Goal: Transaction & Acquisition: Purchase product/service

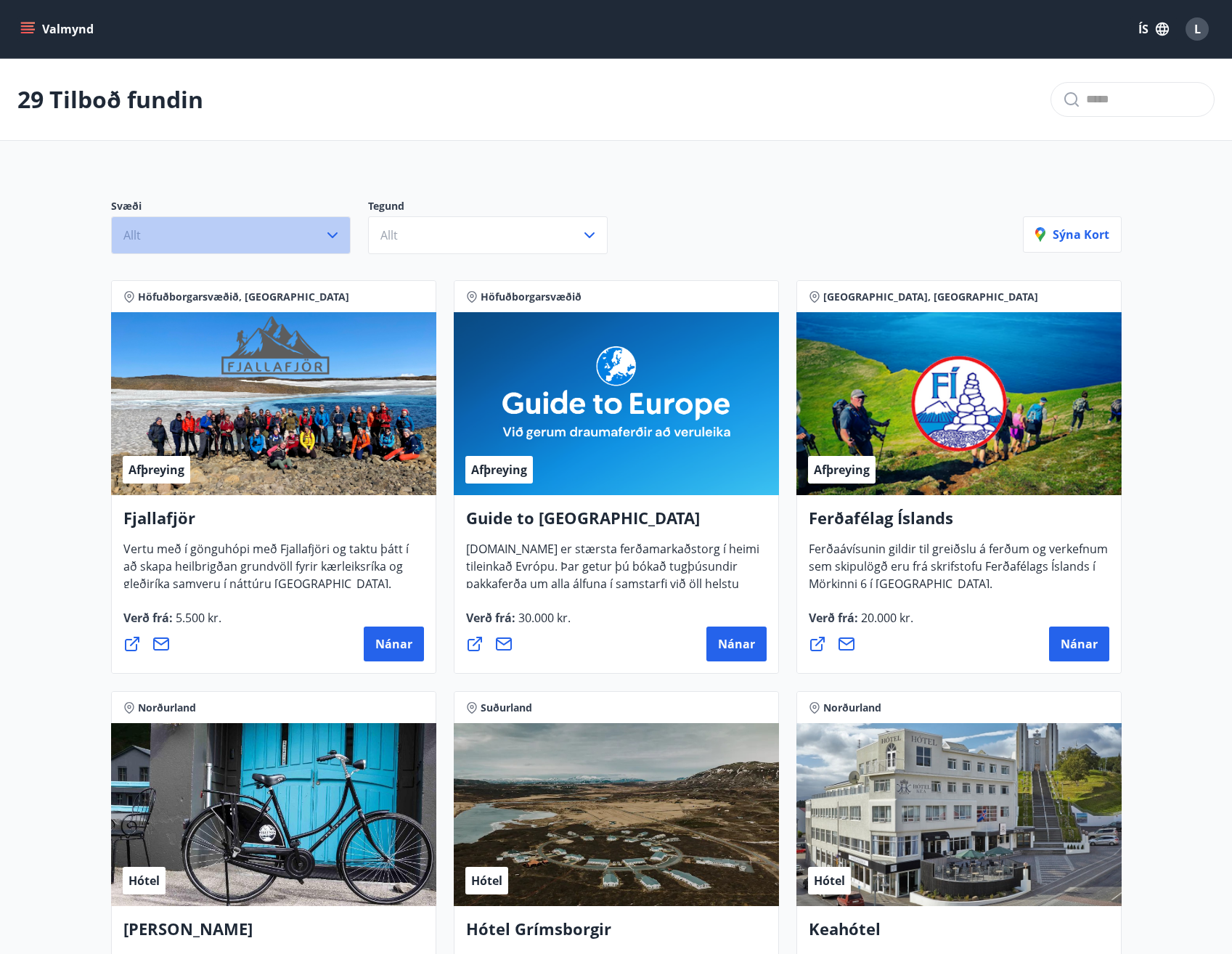
click at [302, 245] on button "Allt" at bounding box center [231, 235] width 240 height 38
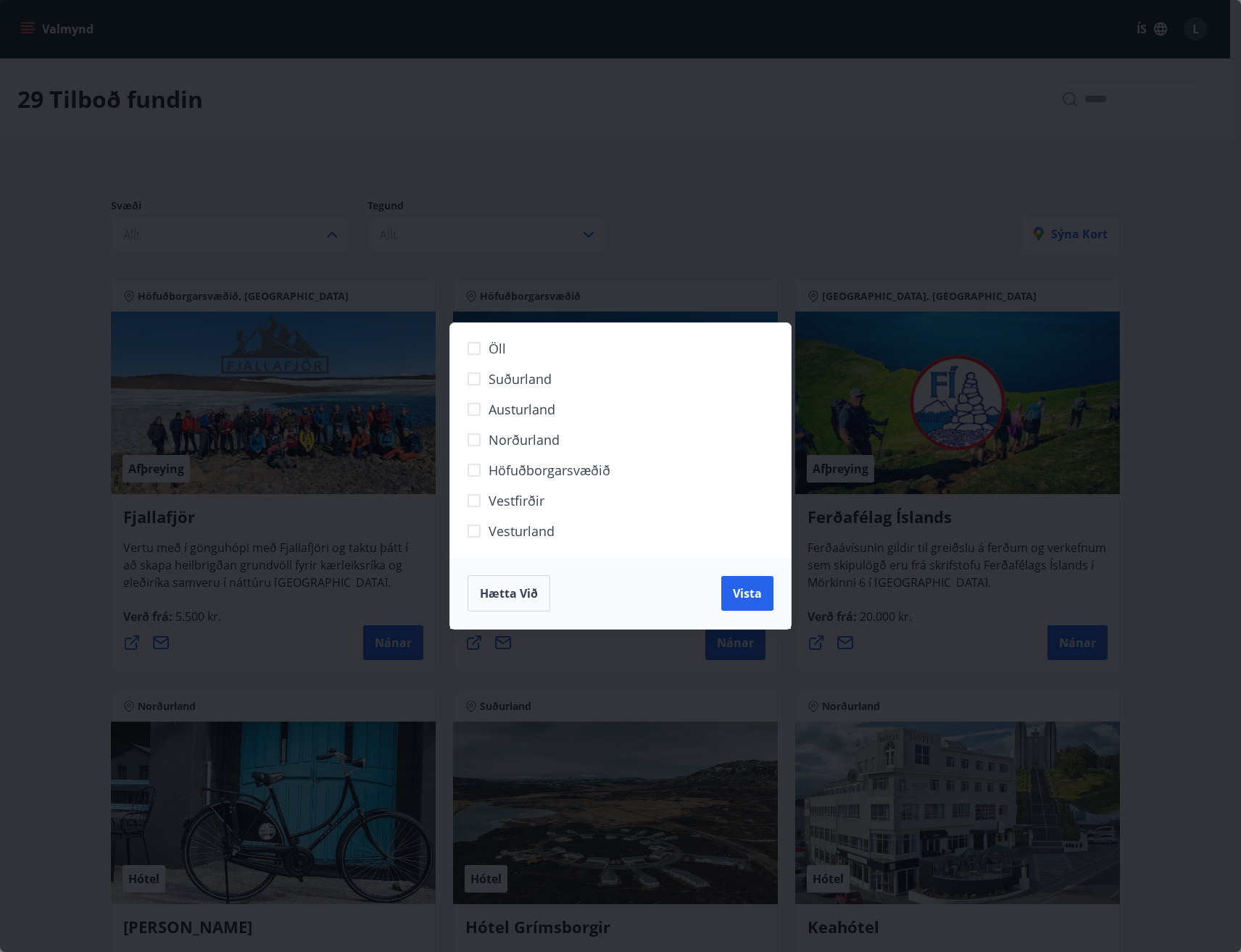
click at [537, 380] on span "Suðurland" at bounding box center [519, 379] width 63 height 19
click at [752, 590] on span "Vista" at bounding box center [748, 593] width 29 height 16
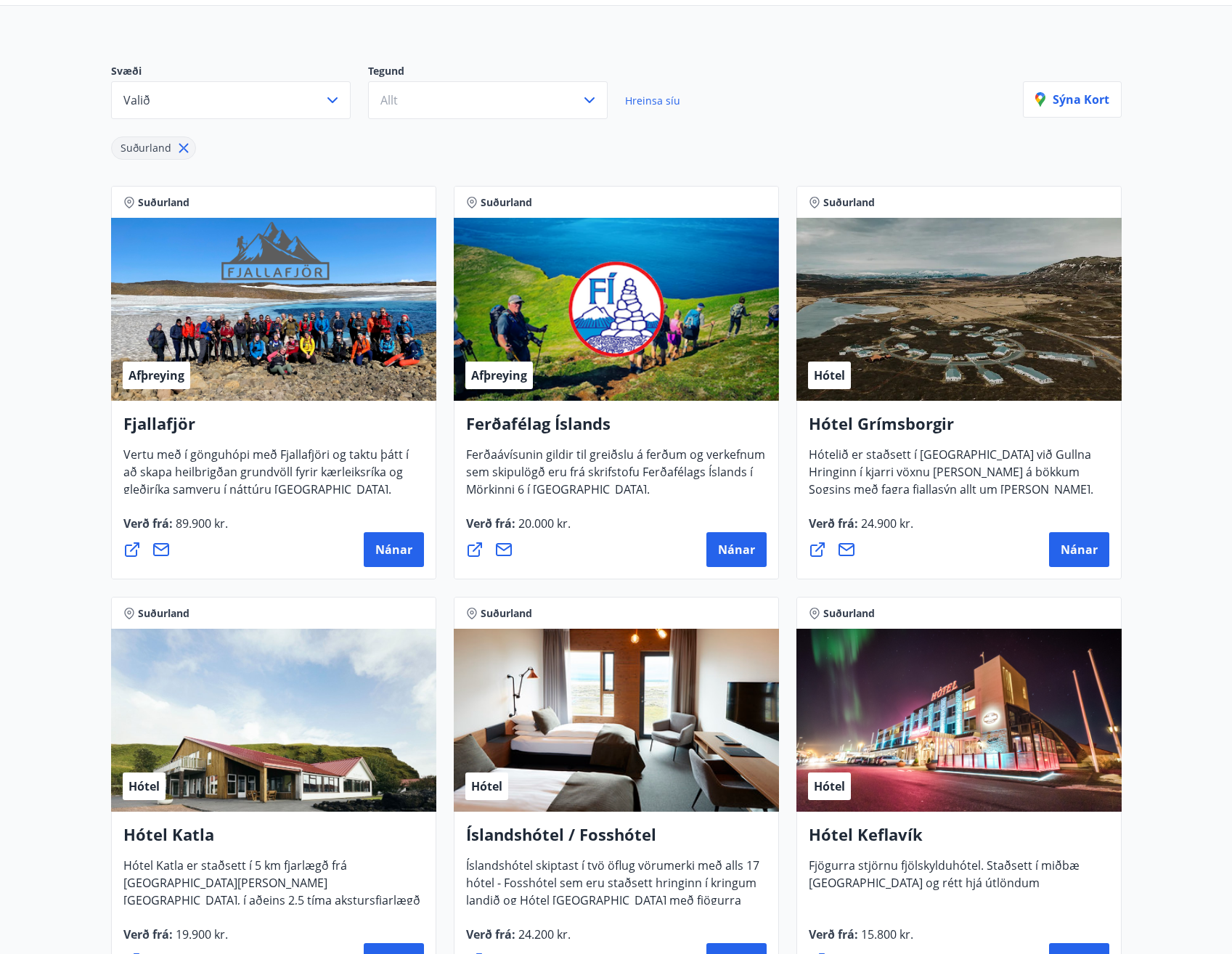
scroll to position [117, 0]
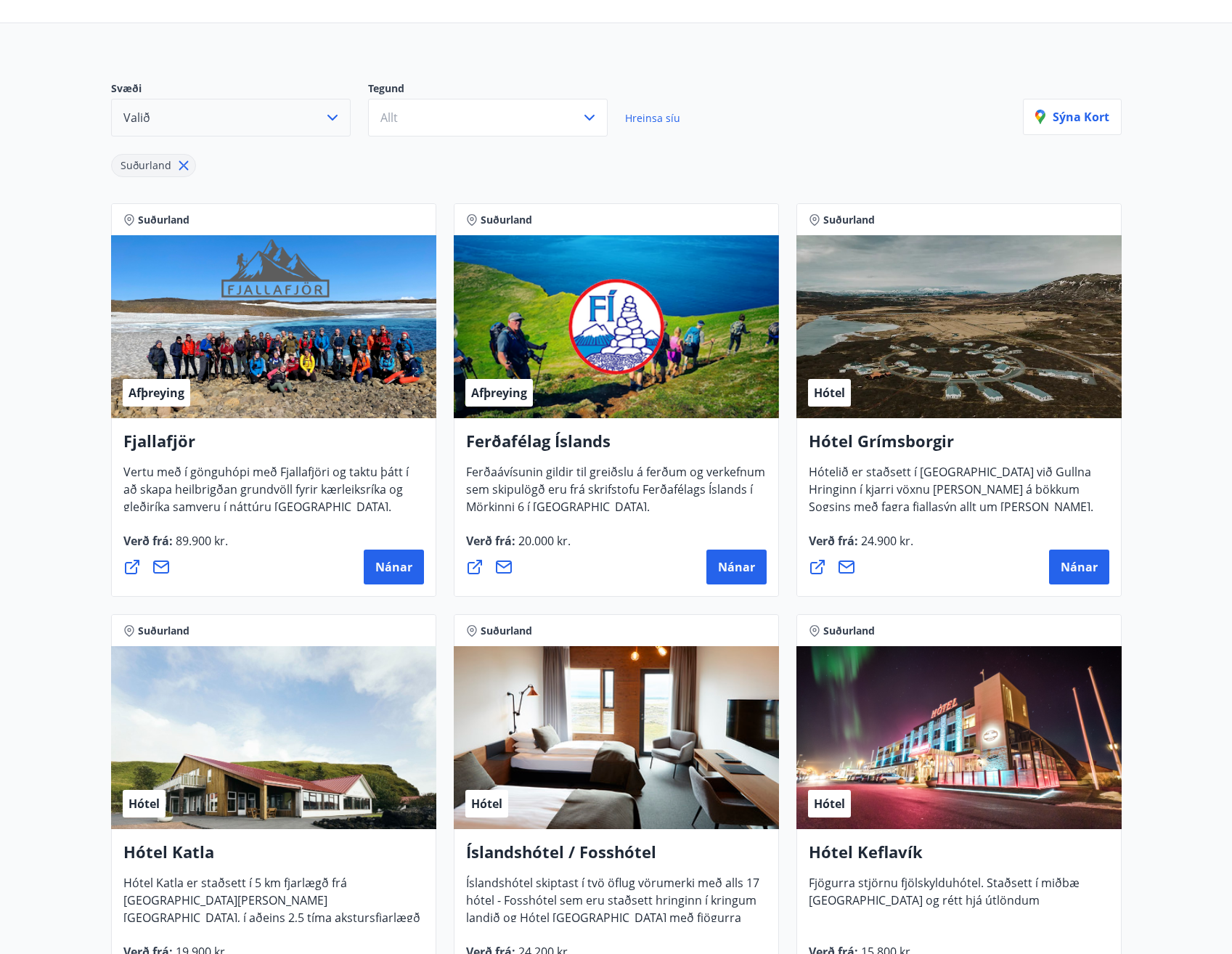
click at [341, 124] on icon "button" at bounding box center [332, 117] width 17 height 17
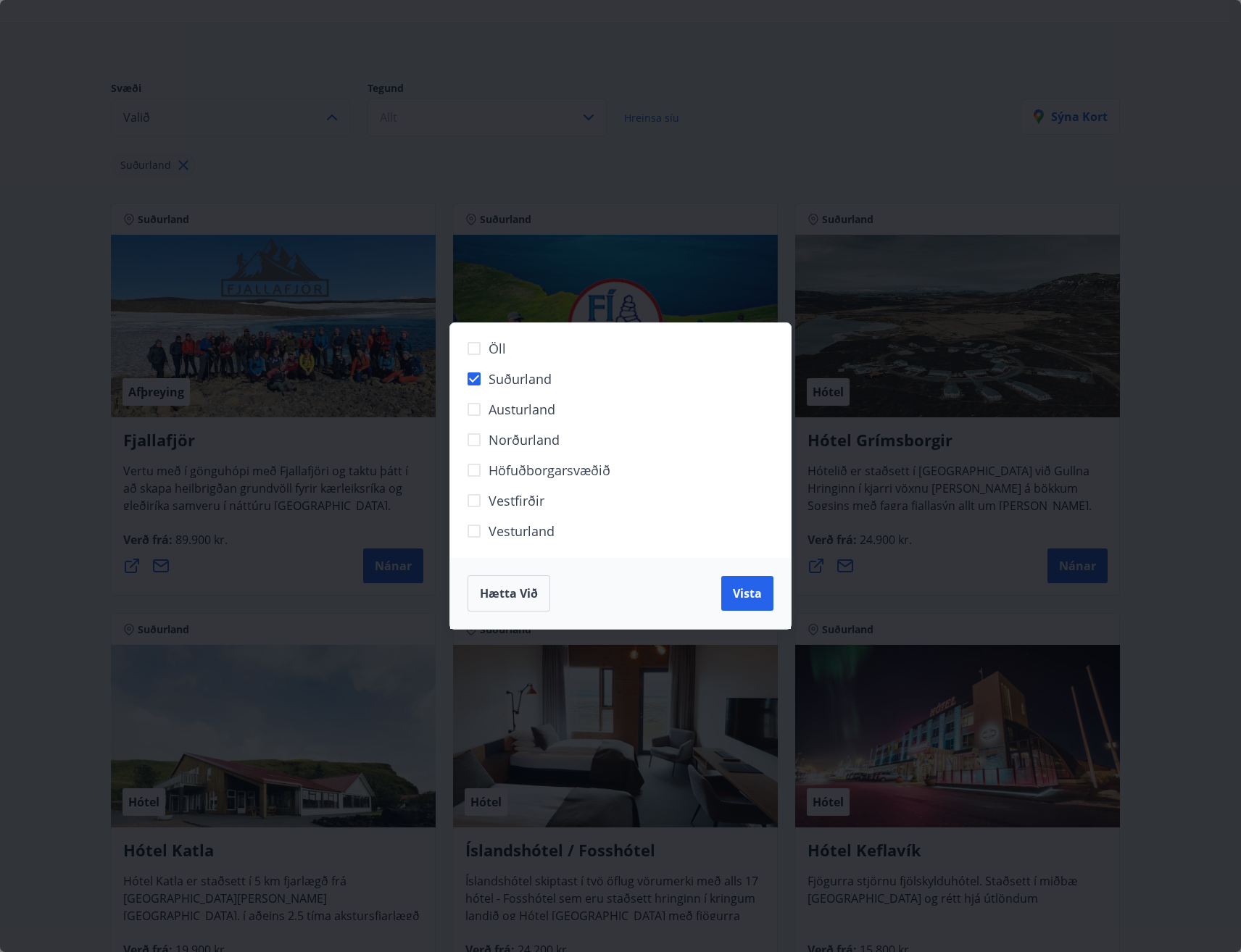
click at [494, 350] on span "Öll" at bounding box center [497, 349] width 17 height 19
click at [756, 589] on span "Vista" at bounding box center [748, 593] width 29 height 16
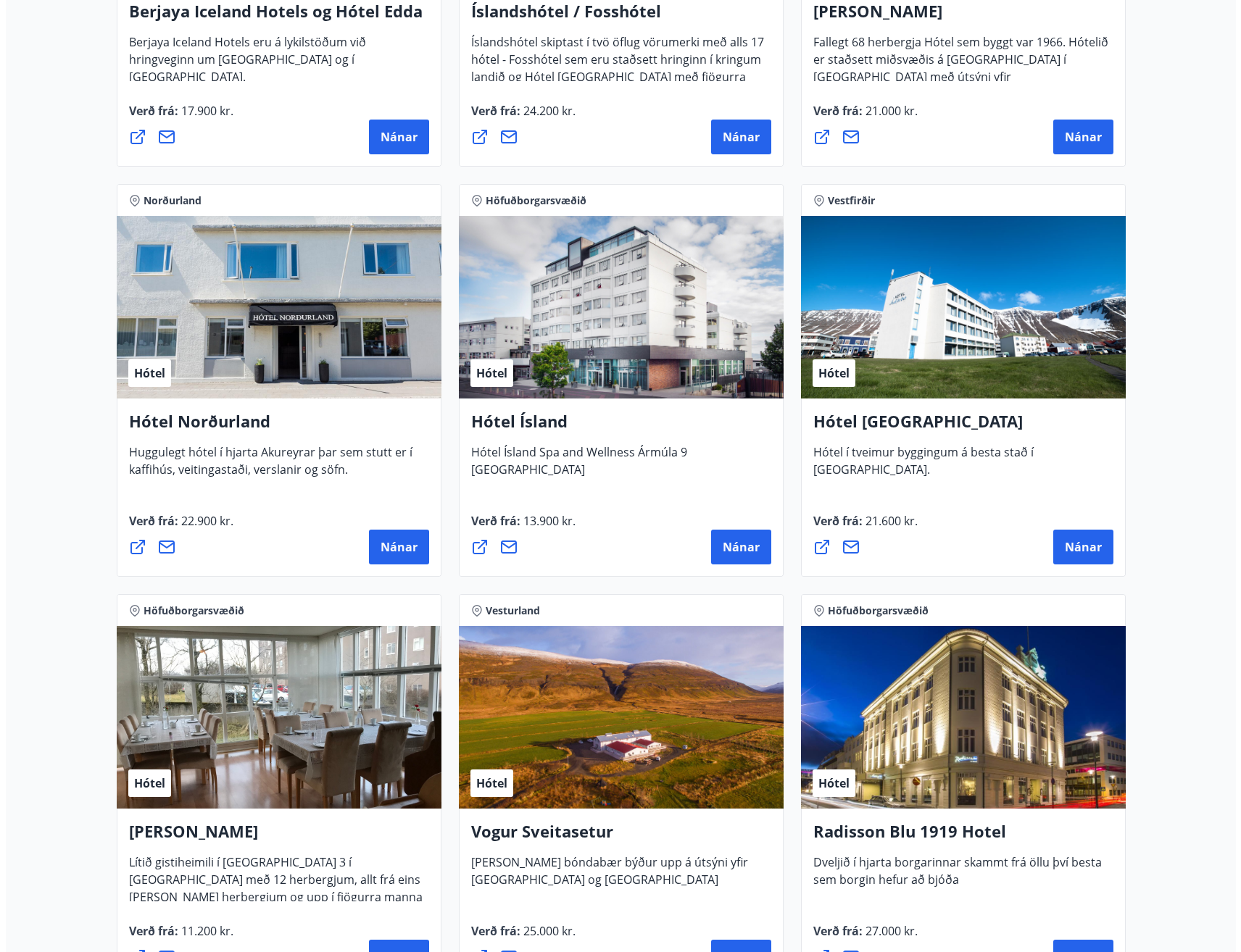
scroll to position [1928, 0]
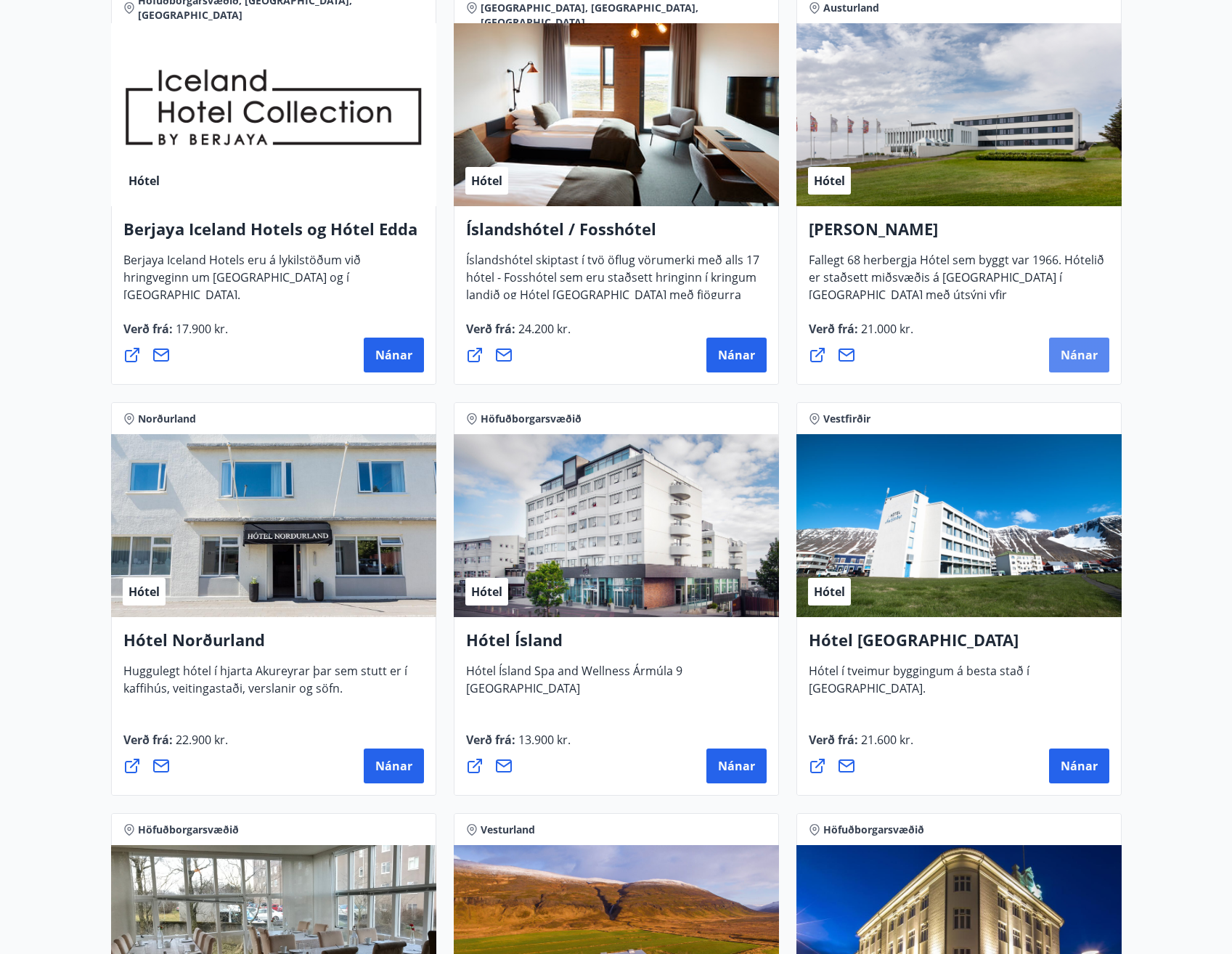
click at [1097, 350] on span "Nánar" at bounding box center [1078, 355] width 37 height 16
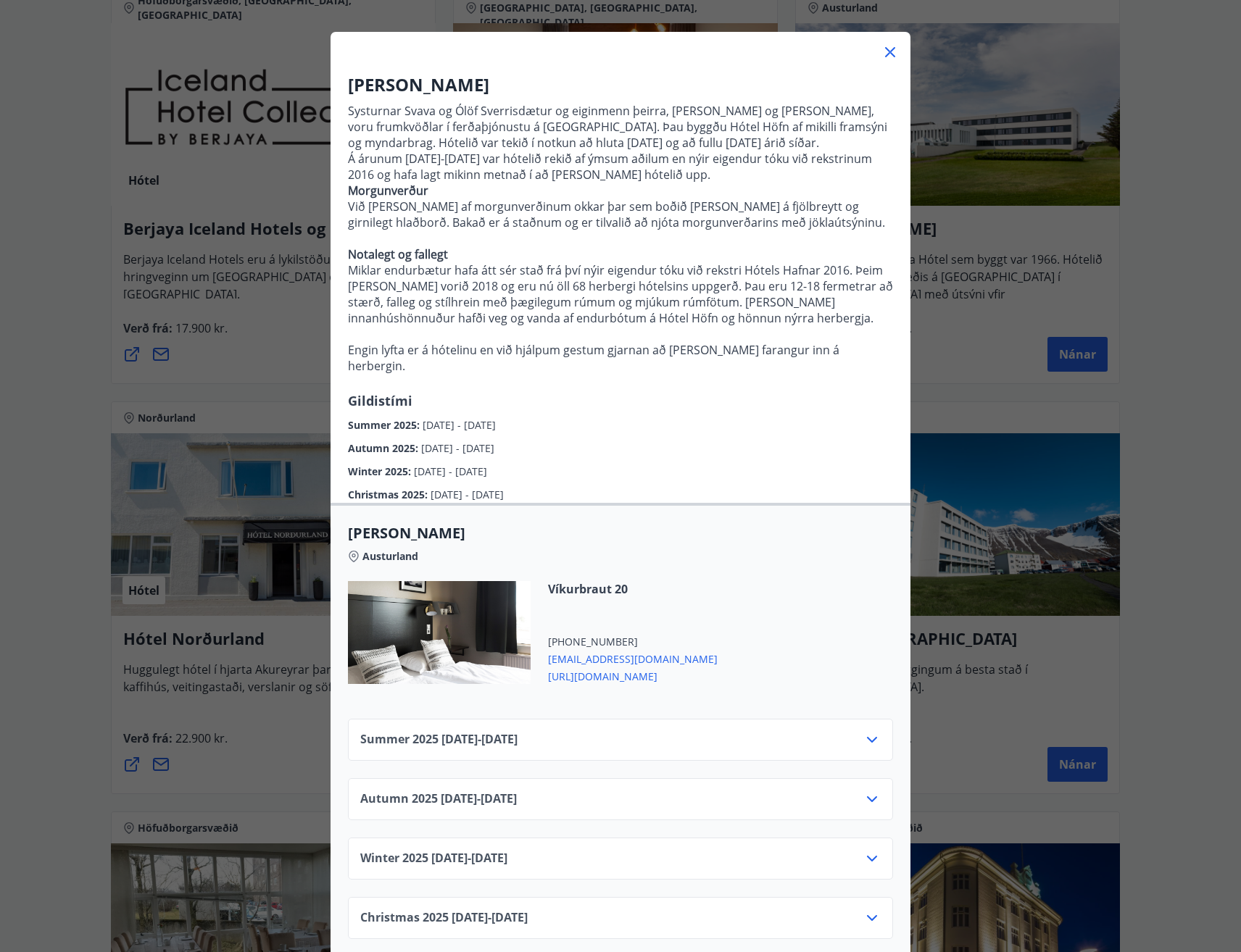
scroll to position [71, 0]
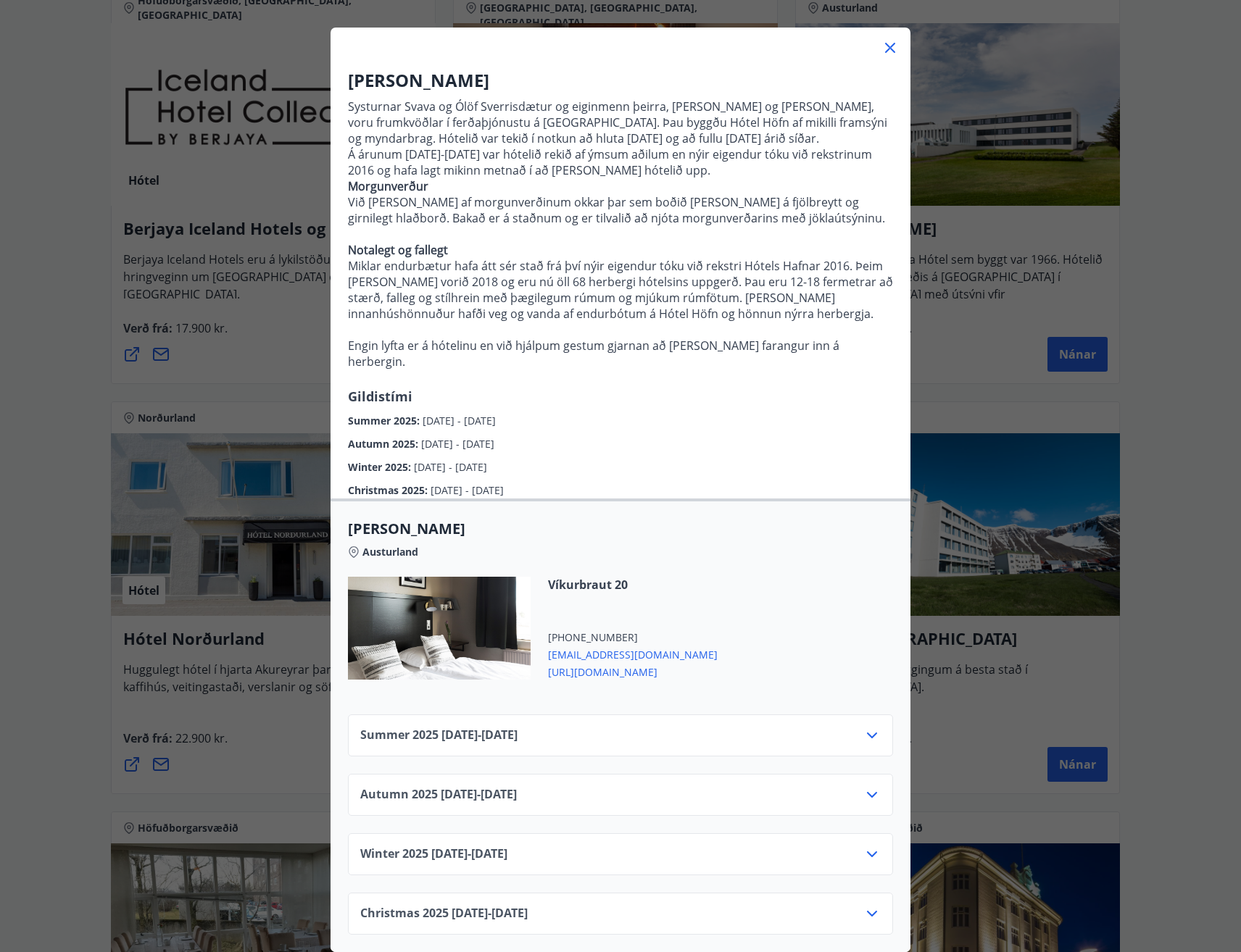
click at [866, 733] on icon at bounding box center [872, 735] width 10 height 6
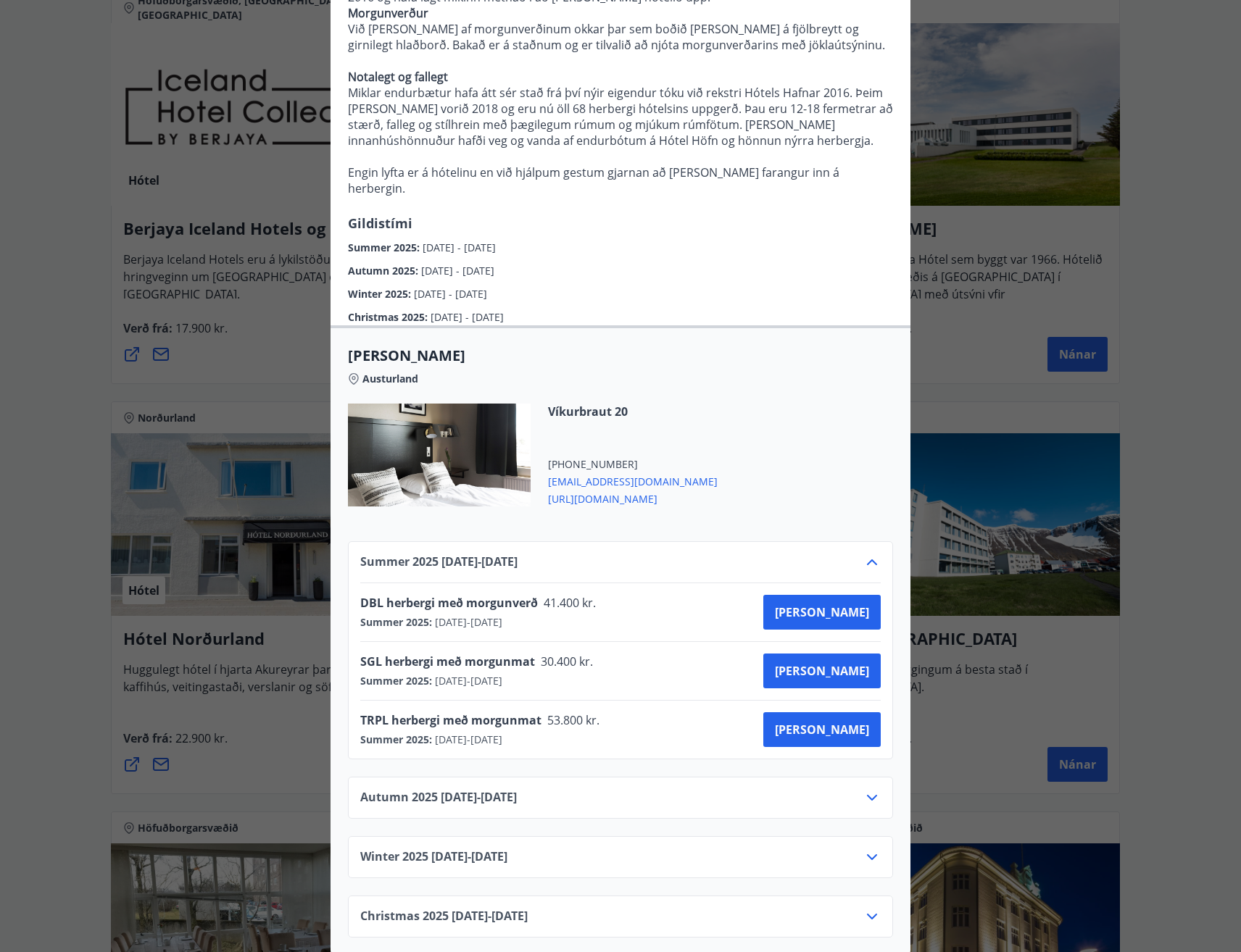
scroll to position [246, 0]
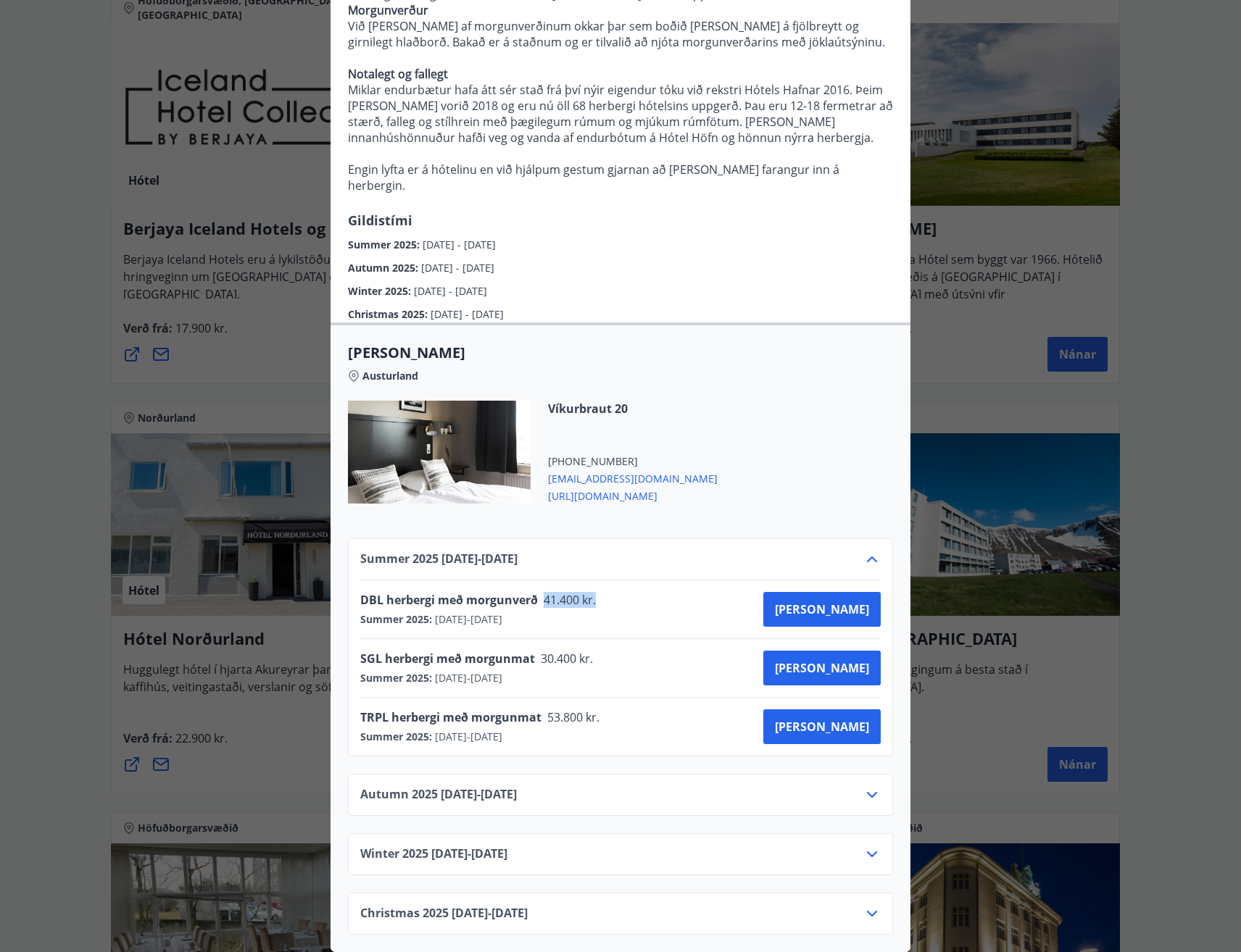
drag, startPoint x: 605, startPoint y: 589, endPoint x: 541, endPoint y: 590, distance: 64.0
click at [541, 592] on div "DBL herbergi með morgunverð 41.400 kr. Summer 2025 : 01.06.2025 - 30.09.2025 Ka…" at bounding box center [620, 609] width 520 height 34
drag, startPoint x: 541, startPoint y: 590, endPoint x: 618, endPoint y: 596, distance: 77.2
click at [625, 595] on div "DBL herbergi með morgunverð 41.400 kr. Summer 2025 : 01.06.2025 - 30.09.2025 Ka…" at bounding box center [620, 609] width 520 height 34
drag, startPoint x: 598, startPoint y: 593, endPoint x: 335, endPoint y: 581, distance: 263.3
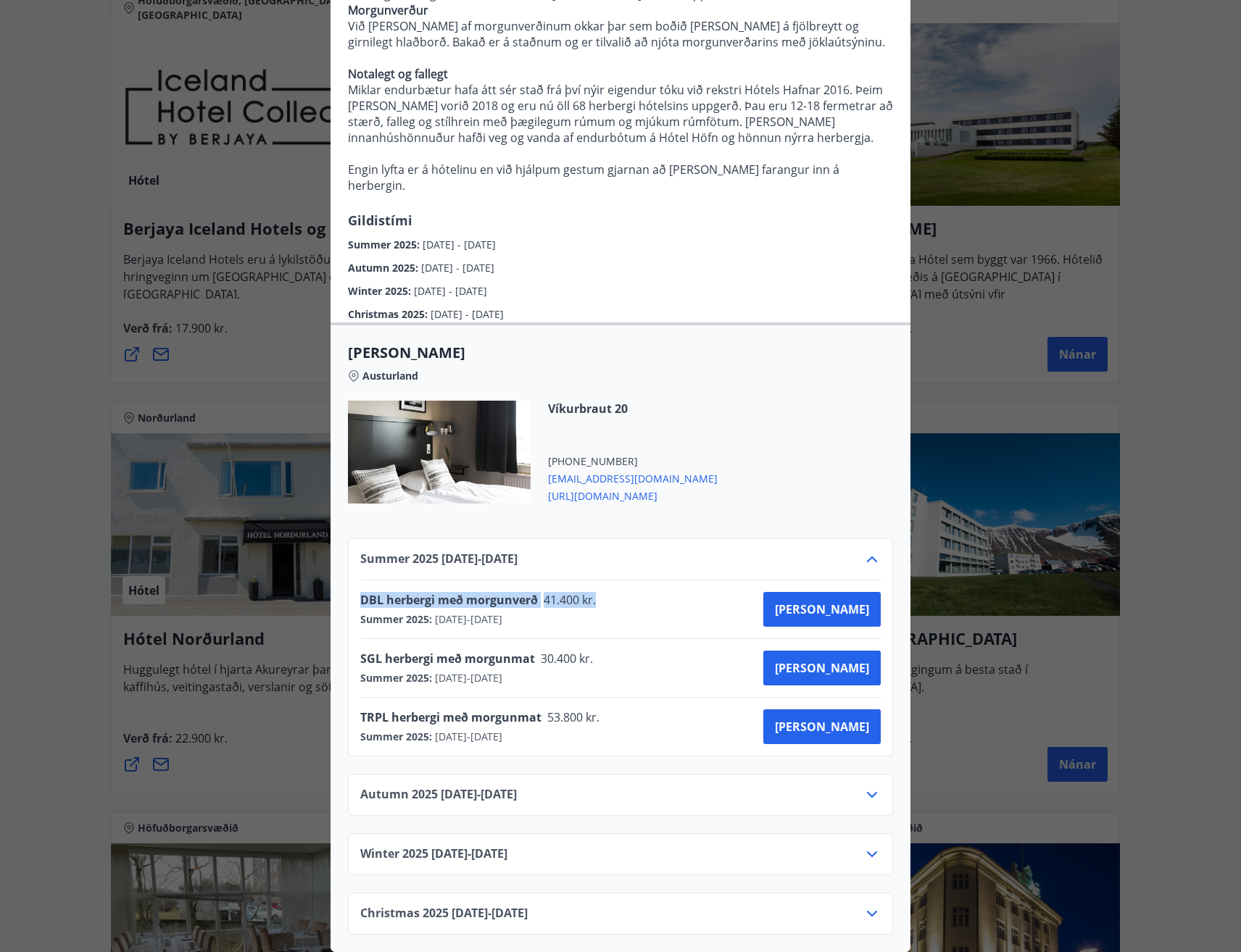
click at [335, 581] on div "Summer 2025 01.06.25 - 30.09.25 DBL herbergi með morgunverð 41.400 kr. Summer 2…" at bounding box center [620, 727] width 580 height 413
click at [584, 612] on div "Summer 2025 : 01.06.2025 - 30.09.2025" at bounding box center [482, 619] width 245 height 15
drag, startPoint x: 602, startPoint y: 590, endPoint x: 354, endPoint y: 597, distance: 248.1
click at [354, 597] on div "Summer 2025 01.06.25 - 30.09.25 DBL herbergi með morgunverð 41.400 kr. Summer 2…" at bounding box center [620, 646] width 545 height 218
click at [835, 592] on button "[PERSON_NAME]" at bounding box center [822, 609] width 117 height 34
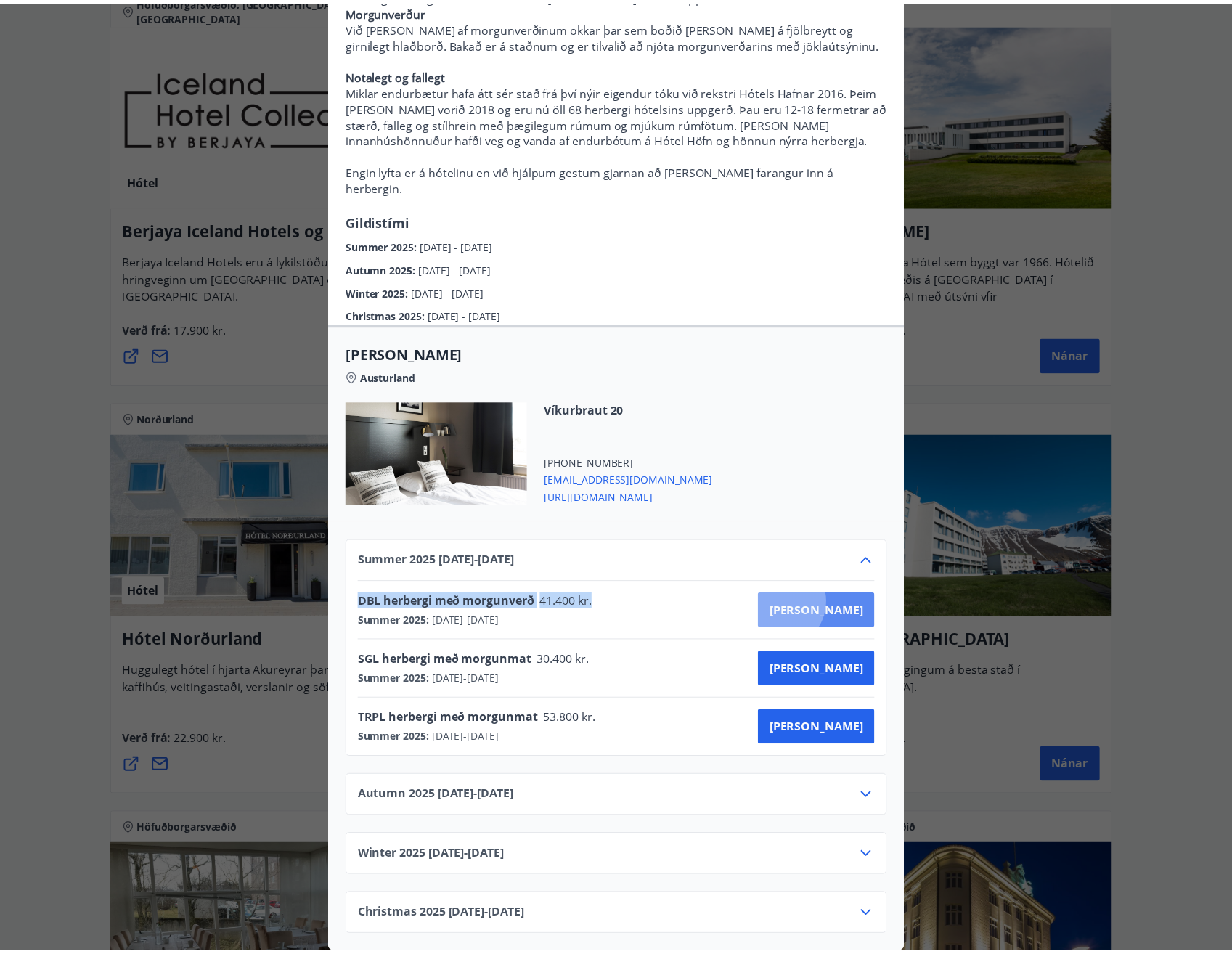
scroll to position [3, 0]
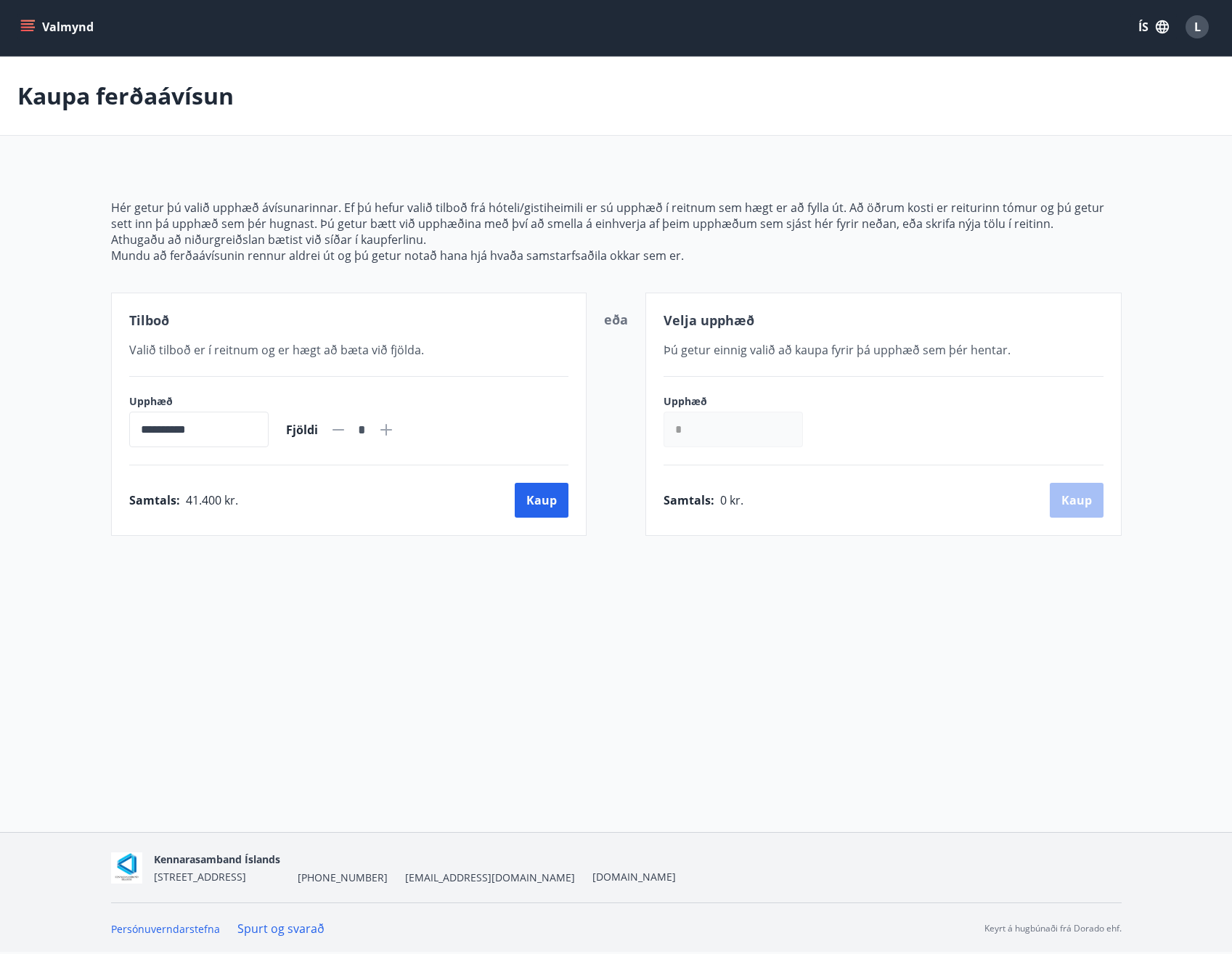
click at [378, 429] on div "*" at bounding box center [361, 430] width 30 height 25
click at [395, 428] on icon at bounding box center [387, 430] width 17 height 17
type input "*"
click at [531, 502] on button "Kaup" at bounding box center [542, 500] width 53 height 35
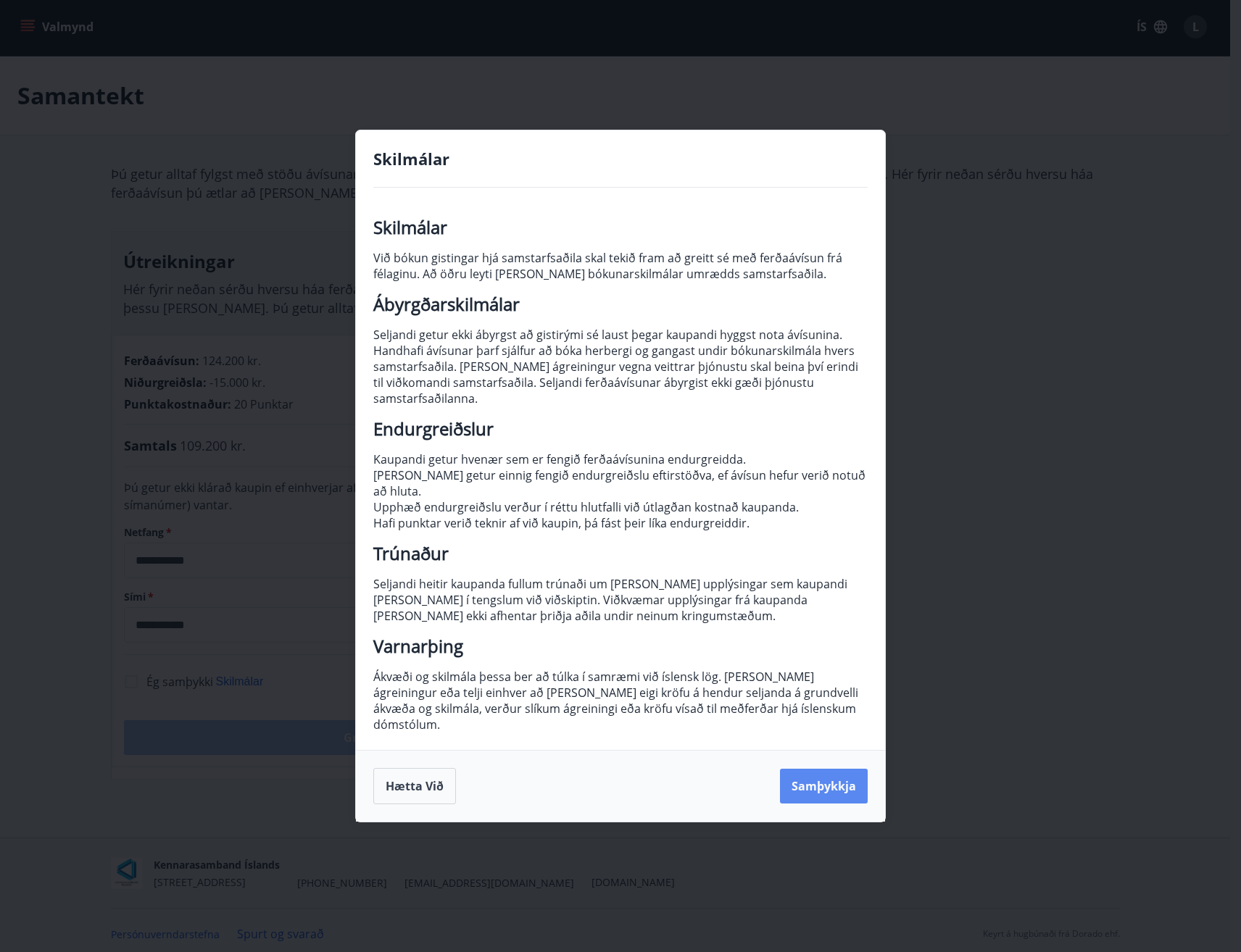
click at [810, 771] on button "Samþykkja" at bounding box center [823, 786] width 88 height 34
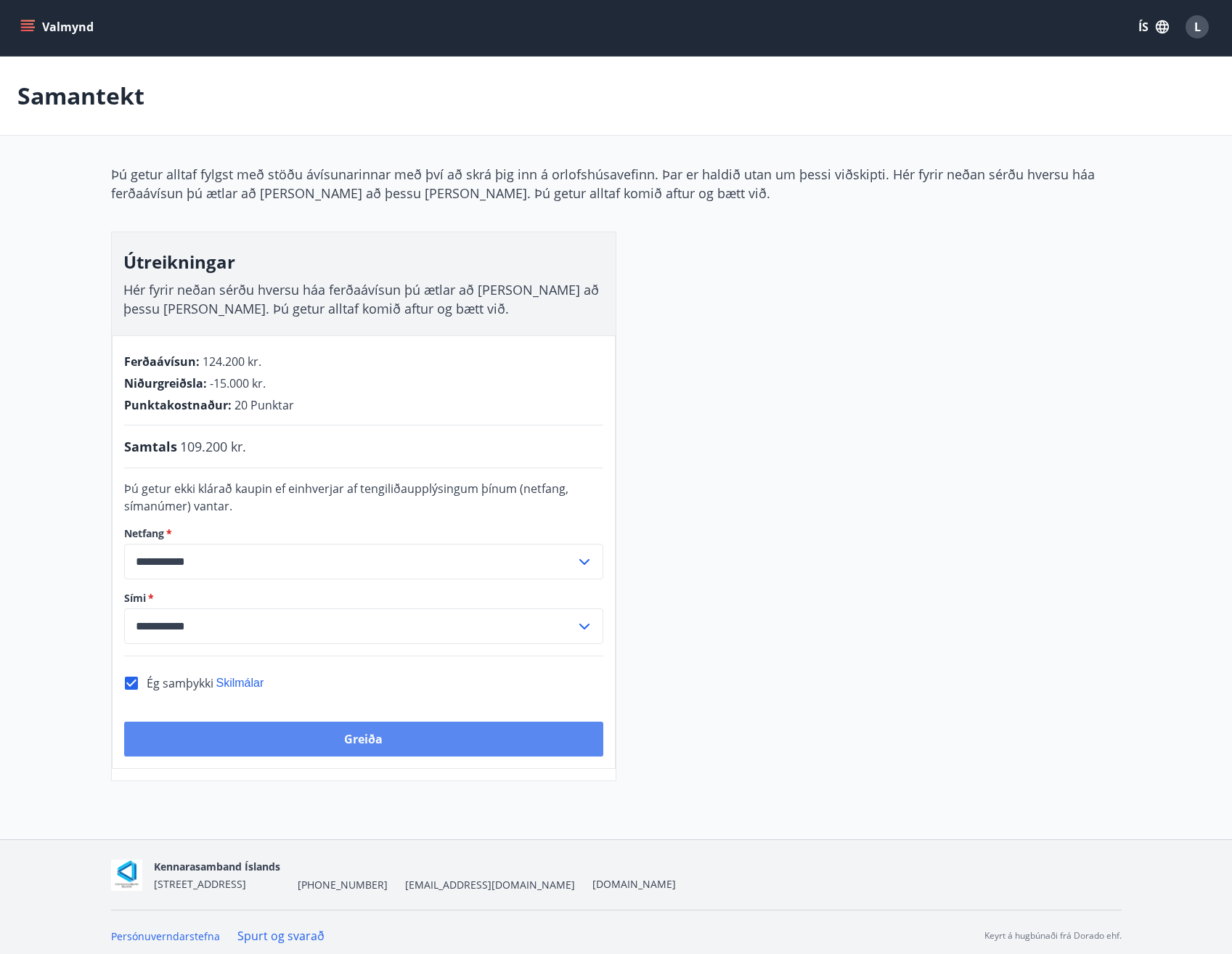
click at [338, 738] on button "Greiða" at bounding box center [363, 738] width 479 height 35
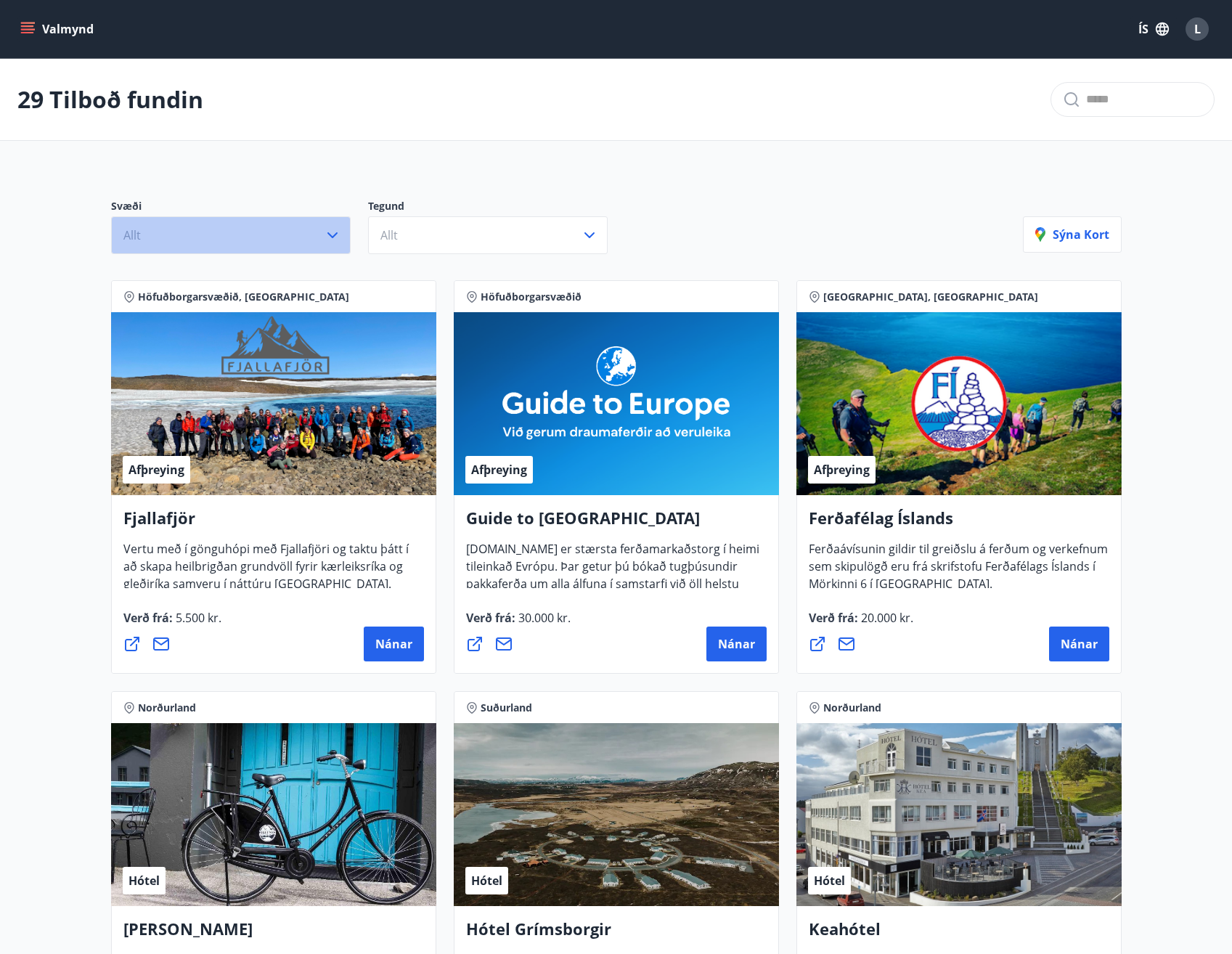
click at [255, 241] on button "Allt" at bounding box center [231, 235] width 240 height 38
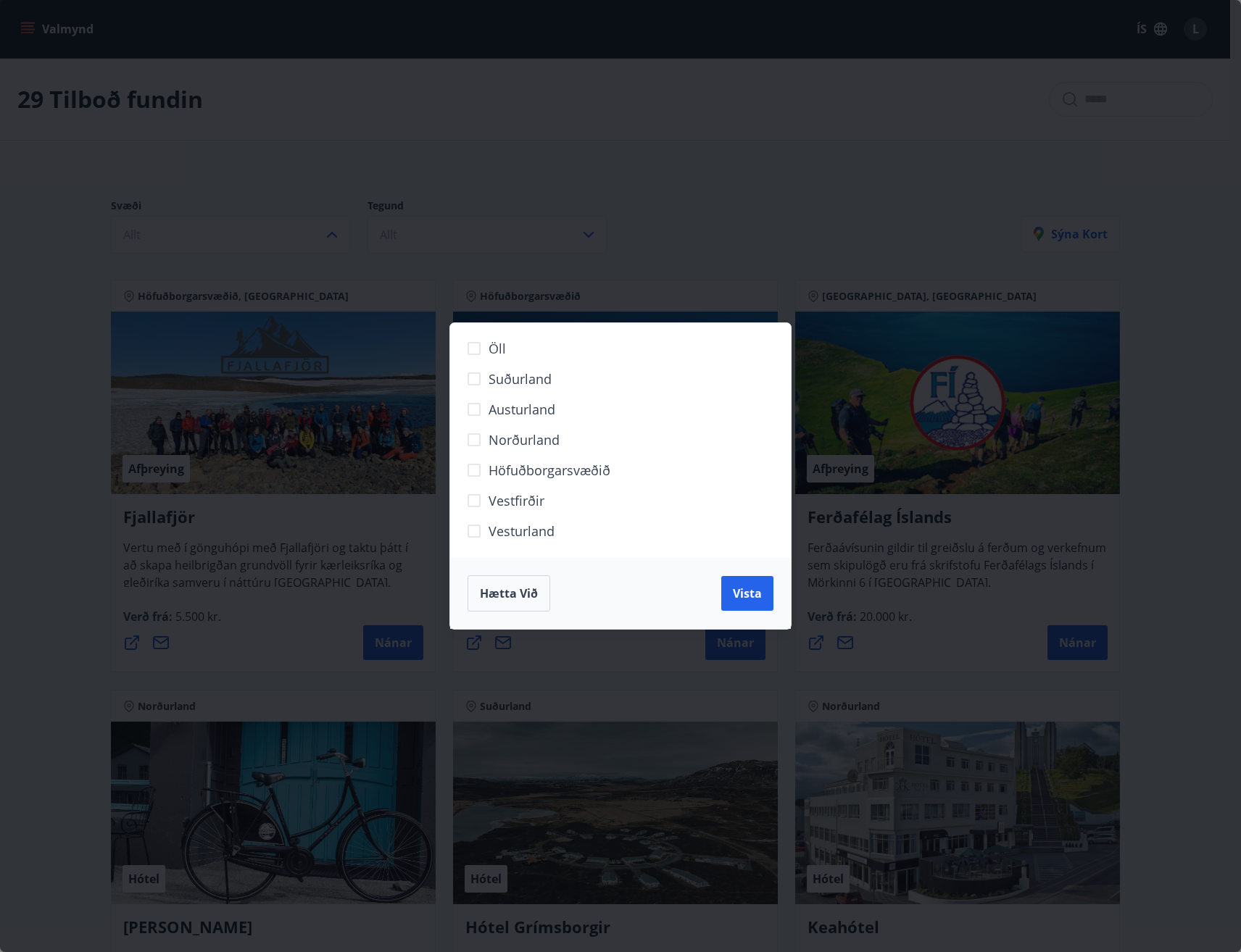
click at [519, 594] on span "Hætta við" at bounding box center [508, 593] width 58 height 16
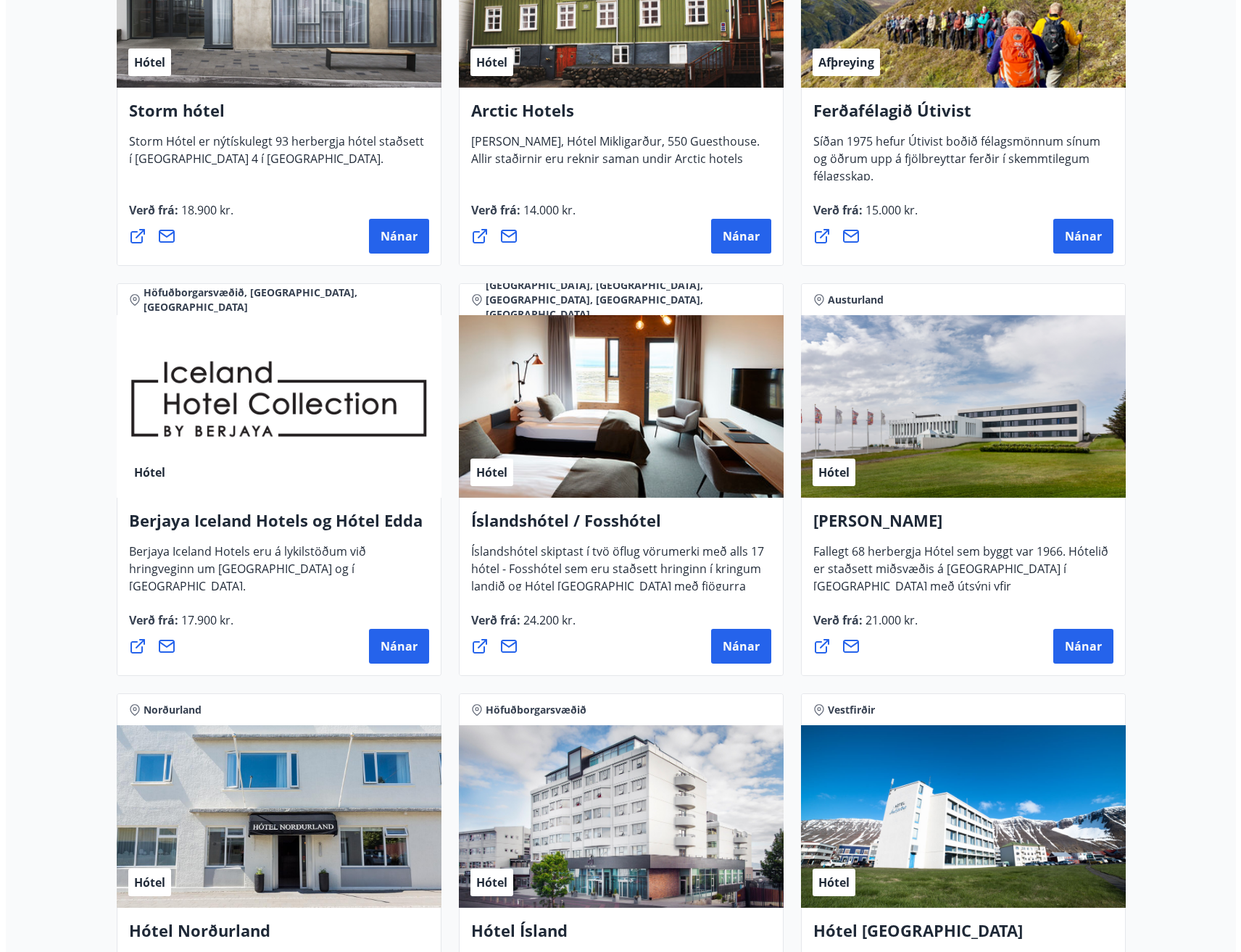
scroll to position [1811, 0]
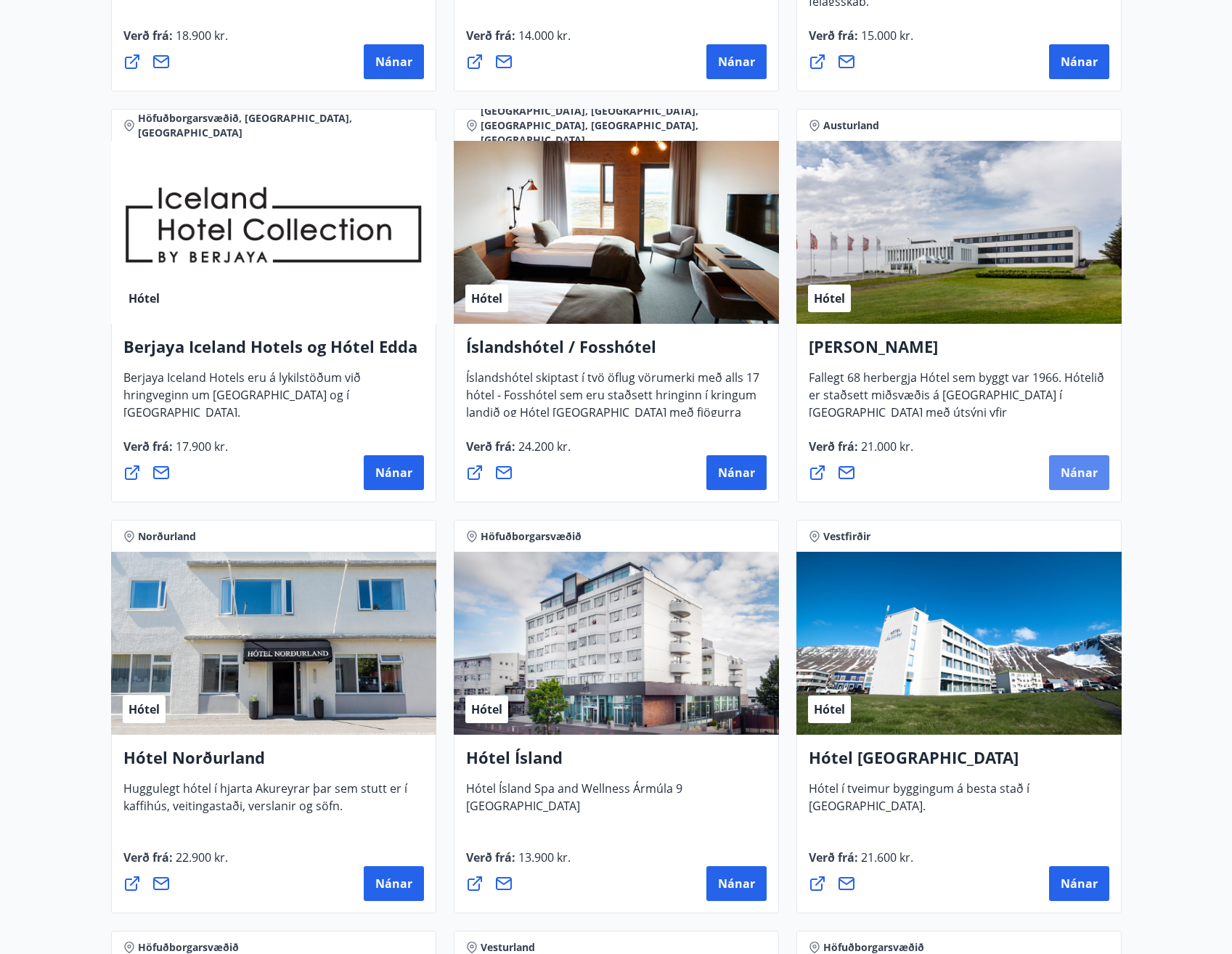
click at [1086, 482] on button "Nánar" at bounding box center [1079, 473] width 60 height 35
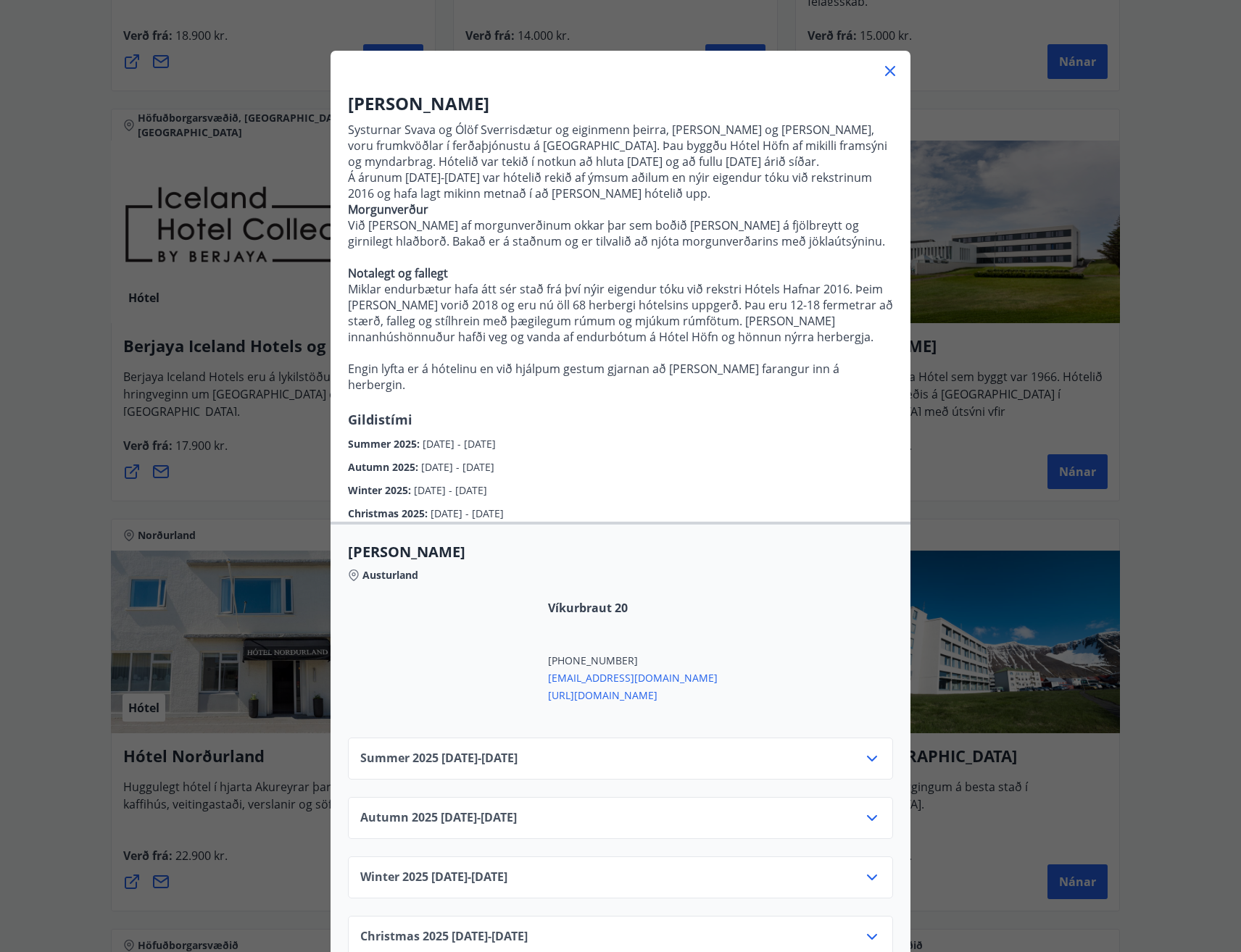
scroll to position [71, 0]
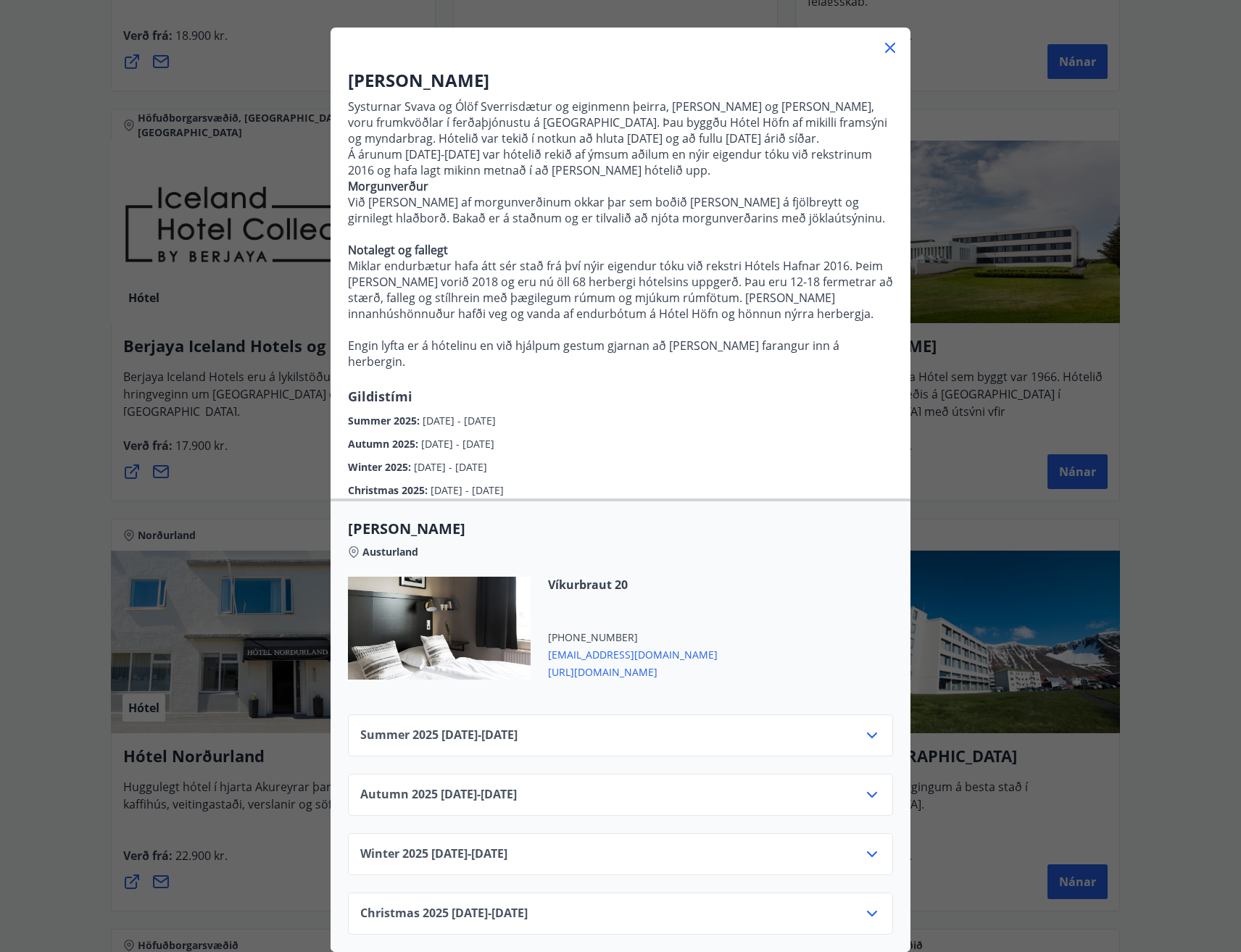
click at [871, 726] on icon at bounding box center [872, 735] width 17 height 17
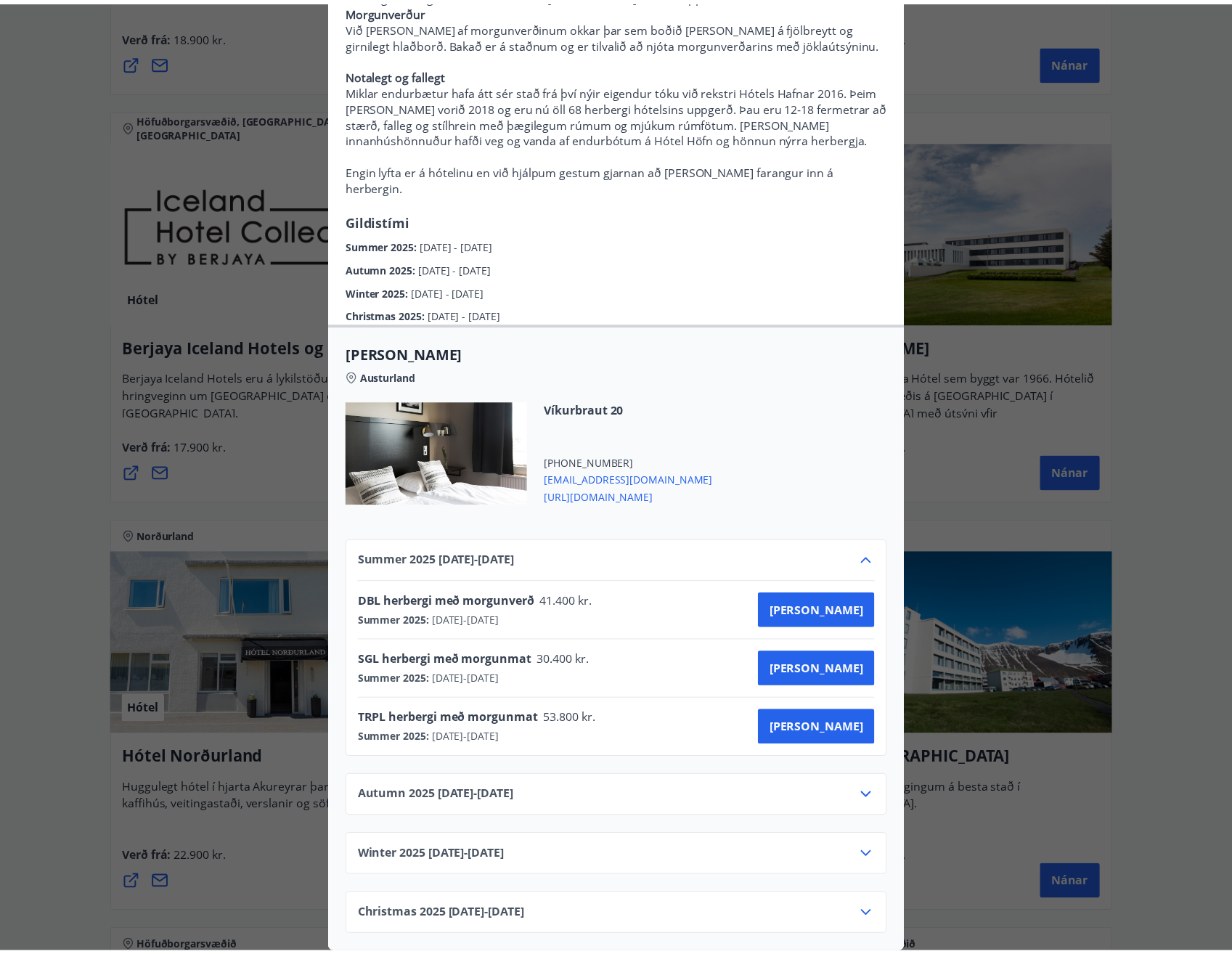
scroll to position [247, 0]
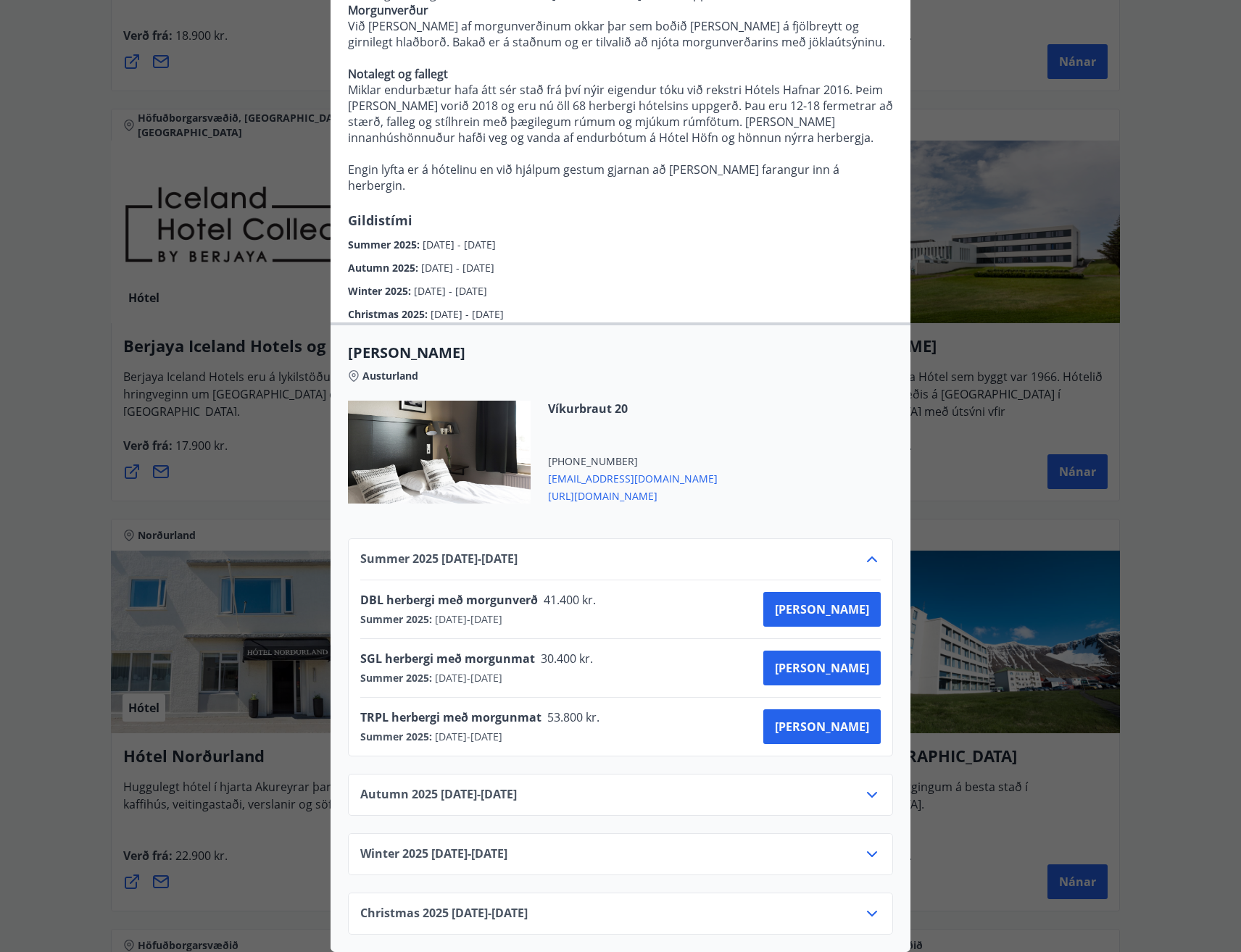
click at [773, 372] on div "Austurland" at bounding box center [620, 374] width 545 height 21
click at [20, 427] on div "Hótel Höfn Systurnar Svava og Ólöf Sverrisdætur og eiginmenn þeirra, [PERSON_NA…" at bounding box center [620, 241] width 1241 height 952
